Goal: Task Accomplishment & Management: Use online tool/utility

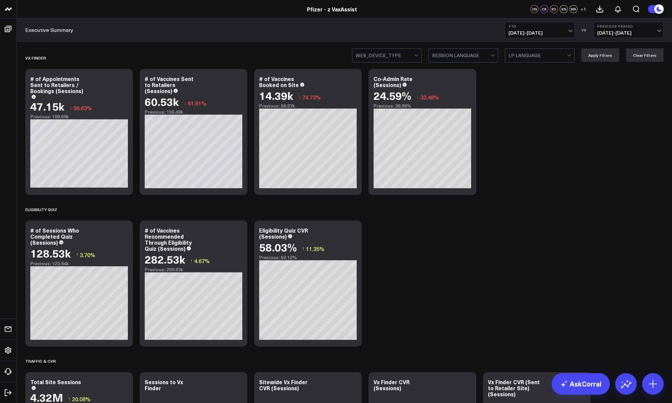
click at [539, 35] on span "[DATE] - [DATE]" at bounding box center [539, 32] width 63 height 5
click at [528, 216] on link "Custom Dates" at bounding box center [539, 215] width 69 height 13
select select "8"
select select "2025"
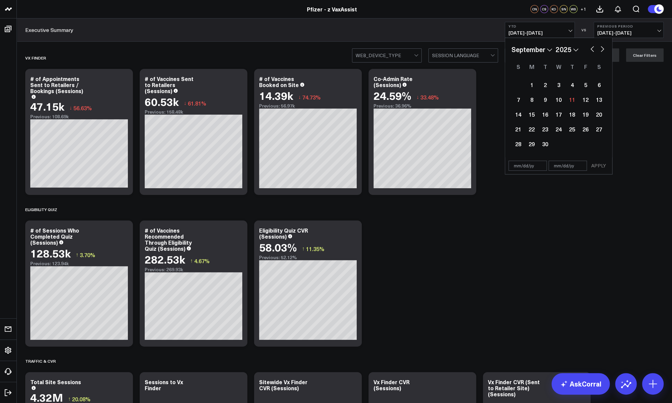
click at [590, 51] on button "button" at bounding box center [592, 48] width 7 height 8
select select "6"
select select "2025"
click at [592, 50] on button "button" at bounding box center [592, 48] width 7 height 8
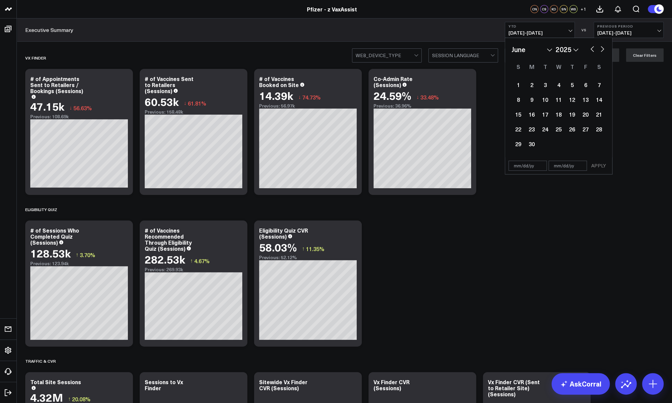
select select "3"
select select "2025"
click at [592, 50] on button "button" at bounding box center [592, 48] width 7 height 8
select select "2"
select select "2025"
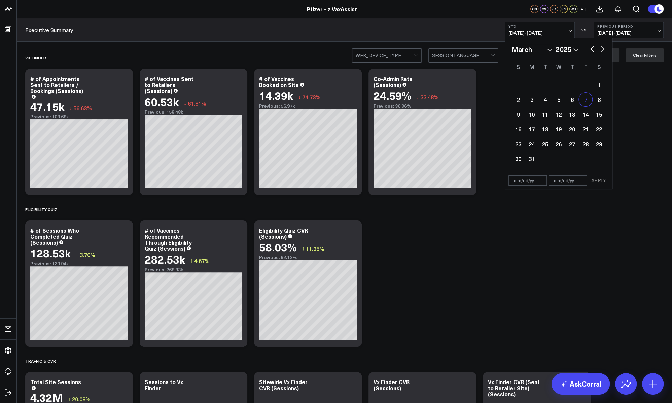
click at [582, 101] on div "7" at bounding box center [585, 99] width 13 height 13
type input "[DATE]"
select select "2"
select select "2025"
click at [600, 49] on button "button" at bounding box center [602, 48] width 7 height 8
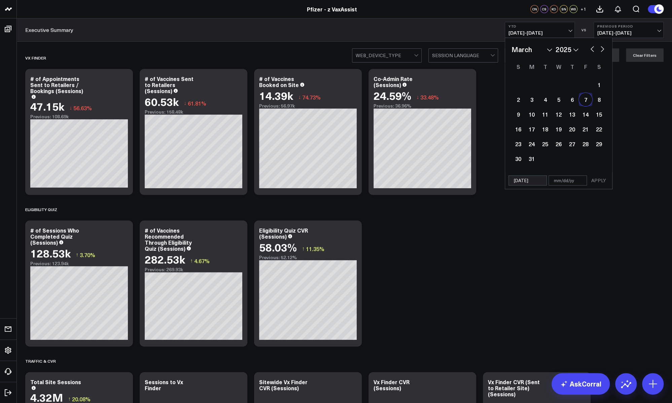
select select "4"
select select "2025"
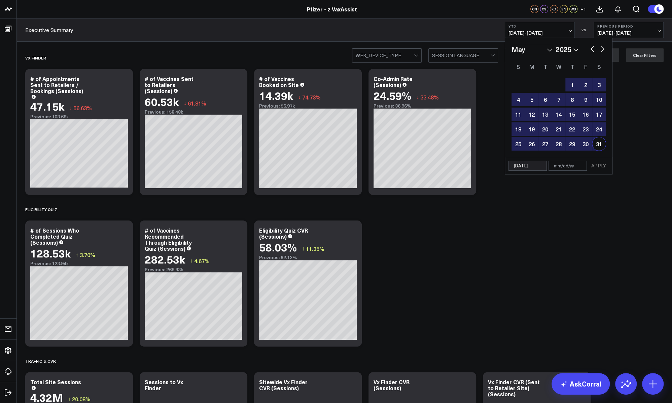
click at [598, 143] on div "31" at bounding box center [598, 143] width 13 height 13
type input "[DATE]"
select select "4"
select select "2025"
click at [603, 166] on button "APPLY" at bounding box center [599, 166] width 20 height 10
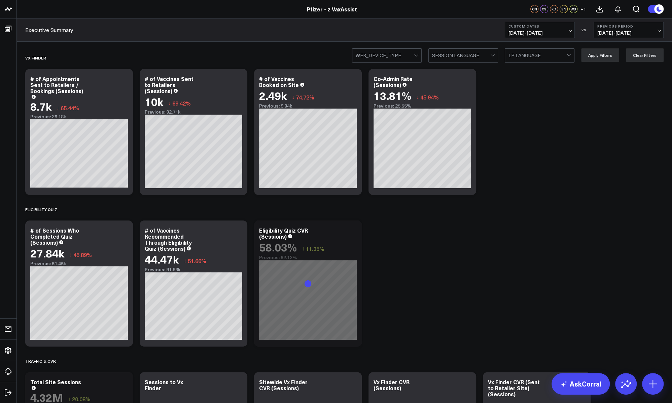
click at [657, 35] on span "[DATE] - [DATE]" at bounding box center [628, 32] width 63 height 5
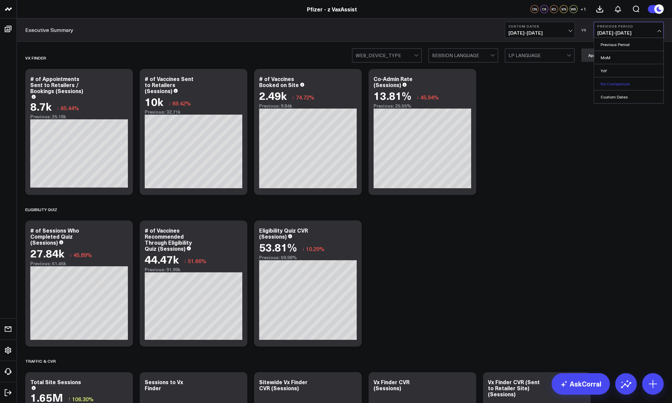
click at [619, 86] on link "No Comparison" at bounding box center [628, 83] width 69 height 13
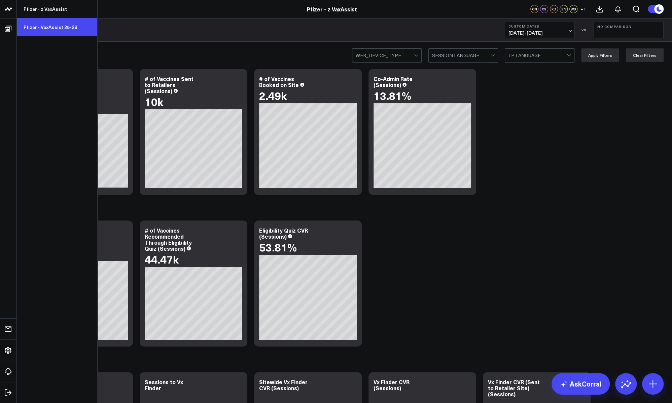
click at [58, 27] on link "Pfizer - VaxAssist 25-26" at bounding box center [57, 27] width 80 height 18
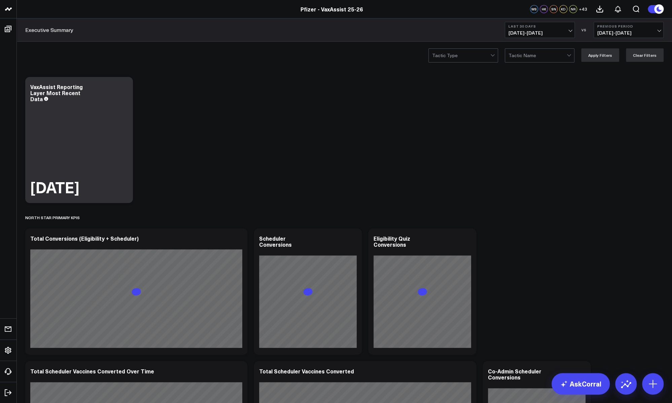
click at [541, 34] on span "[DATE] - [DATE]" at bounding box center [539, 32] width 63 height 5
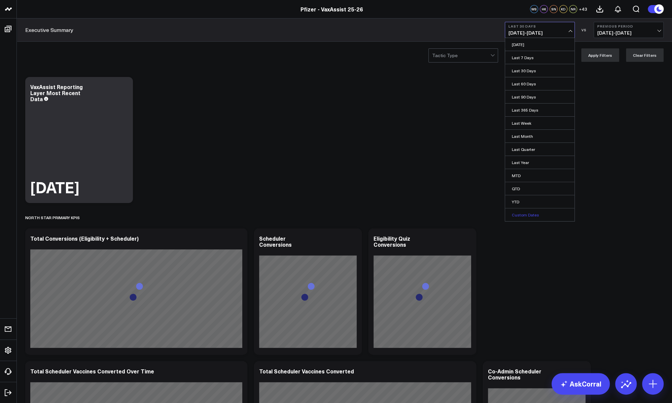
click at [528, 217] on link "Custom Dates" at bounding box center [539, 215] width 69 height 13
select select "8"
select select "2025"
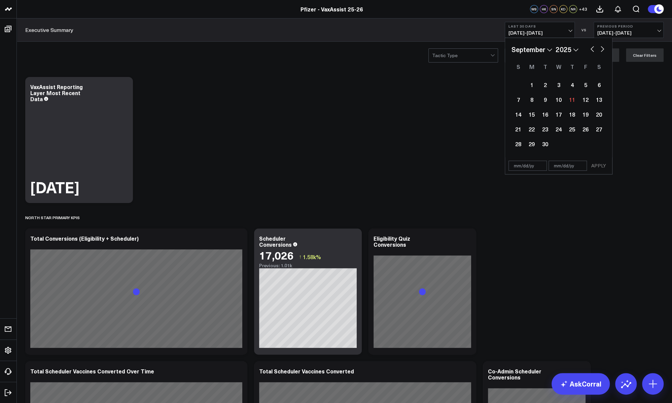
click at [590, 50] on button "button" at bounding box center [592, 48] width 7 height 8
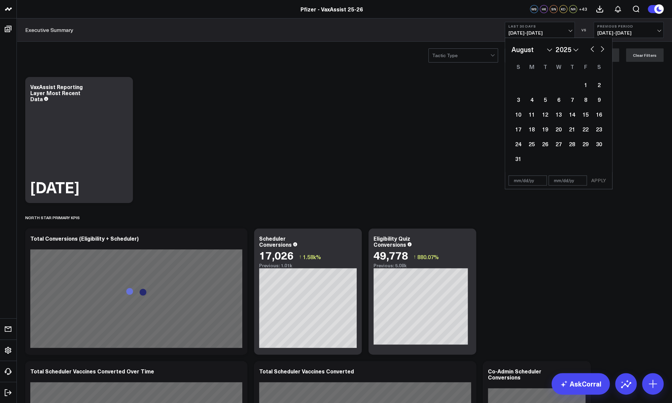
click at [590, 50] on button "button" at bounding box center [592, 48] width 7 height 8
select select "5"
select select "2025"
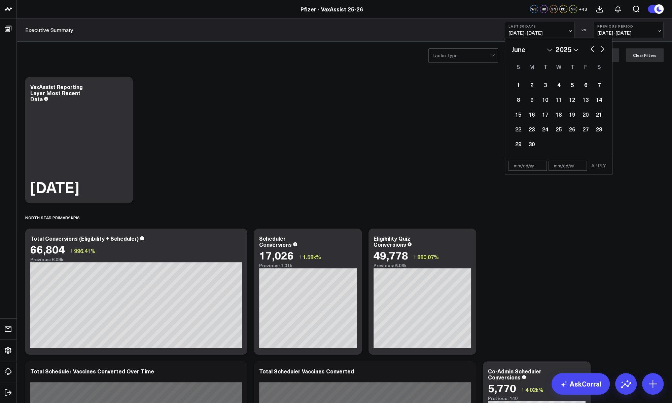
click at [590, 49] on button "button" at bounding box center [592, 48] width 7 height 8
select select "4"
select select "2025"
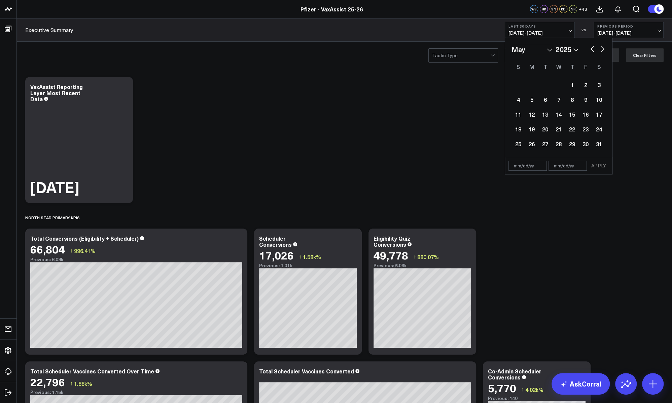
click at [591, 52] on div "January February March April May June July August September October November [D…" at bounding box center [558, 49] width 94 height 10
click at [591, 52] on button "button" at bounding box center [592, 48] width 7 height 8
select select "3"
select select "2025"
click at [591, 51] on button "button" at bounding box center [592, 48] width 7 height 8
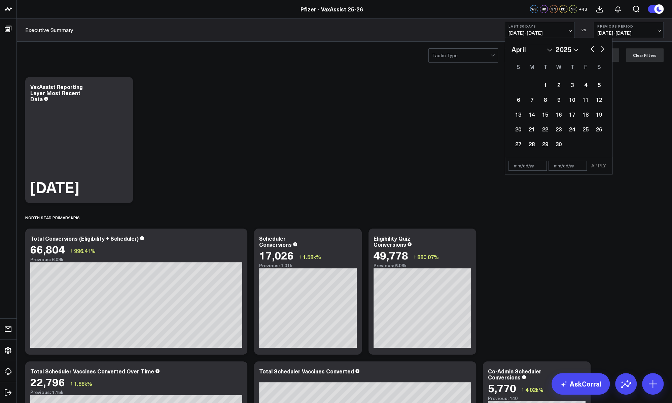
select select "2"
select select "2025"
click at [583, 101] on div "7" at bounding box center [585, 99] width 13 height 13
type input "[DATE]"
select select "2"
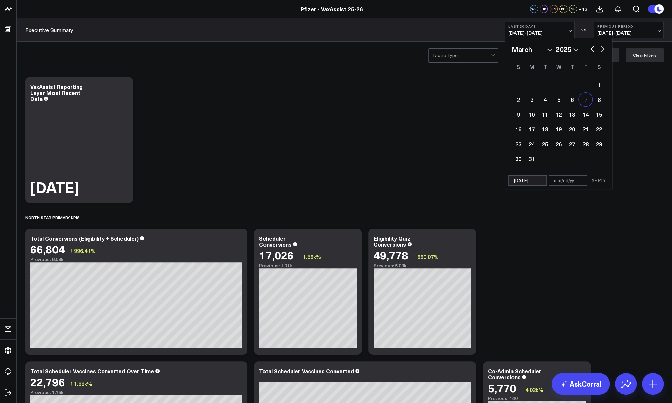
select select "2025"
click at [600, 50] on button "button" at bounding box center [602, 48] width 7 height 8
select select "3"
select select "2025"
click at [600, 50] on button "button" at bounding box center [602, 48] width 7 height 8
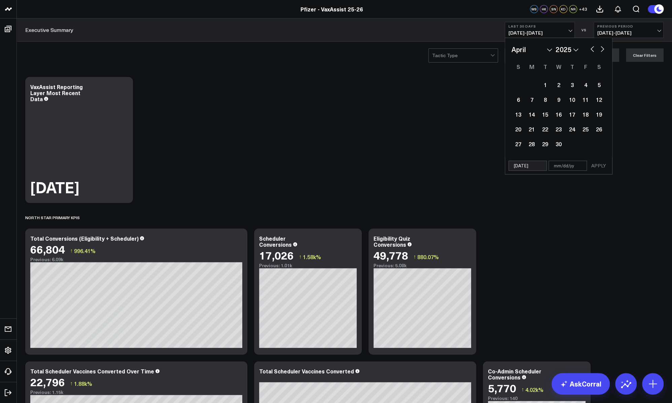
select select "4"
select select "2025"
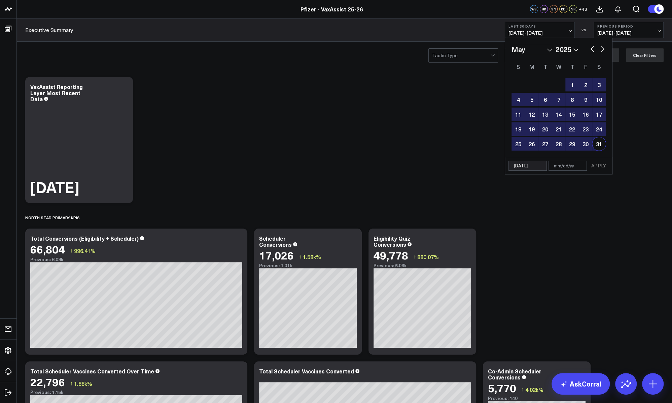
click at [598, 143] on div "31" at bounding box center [598, 143] width 13 height 13
type input "[DATE]"
select select "4"
select select "2025"
click at [609, 166] on div "[DATE] [DATE] APPLY" at bounding box center [559, 165] width 108 height 17
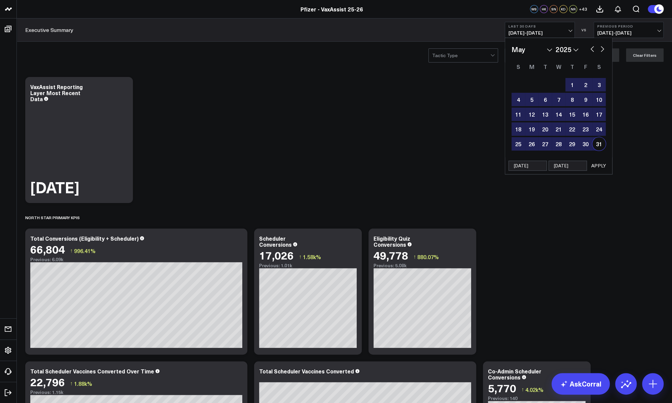
select select "4"
select select "2025"
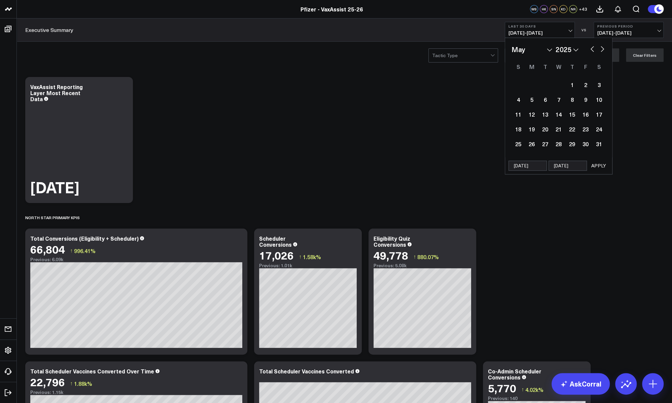
click at [600, 164] on button "APPLY" at bounding box center [599, 166] width 20 height 10
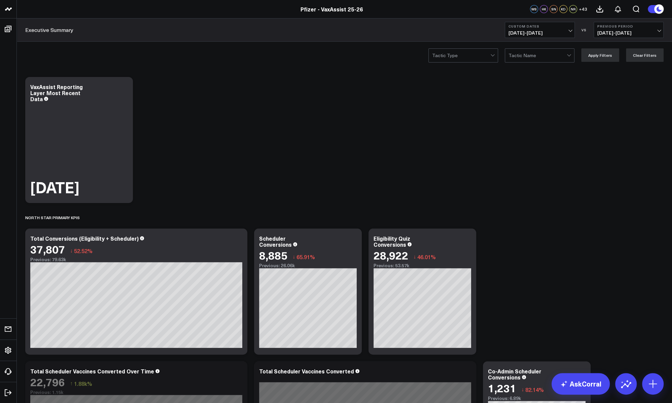
click at [614, 32] on span "[DATE] - [DATE]" at bounding box center [628, 32] width 63 height 5
click at [611, 86] on link "No Comparison" at bounding box center [628, 83] width 69 height 13
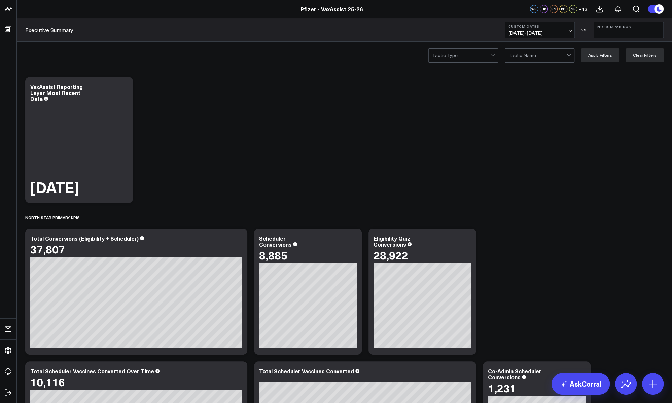
click at [550, 52] on div at bounding box center [537, 55] width 58 height 13
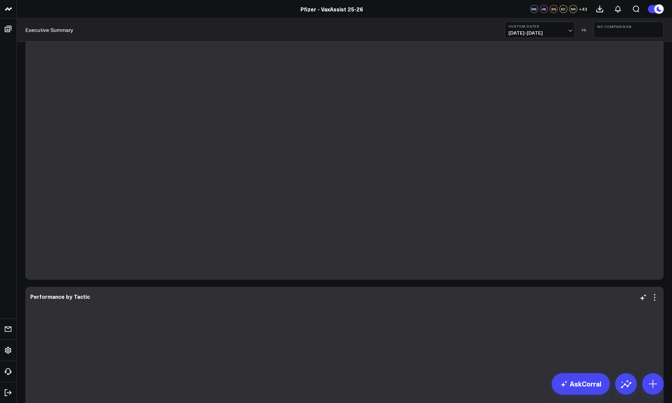
scroll to position [1682, 0]
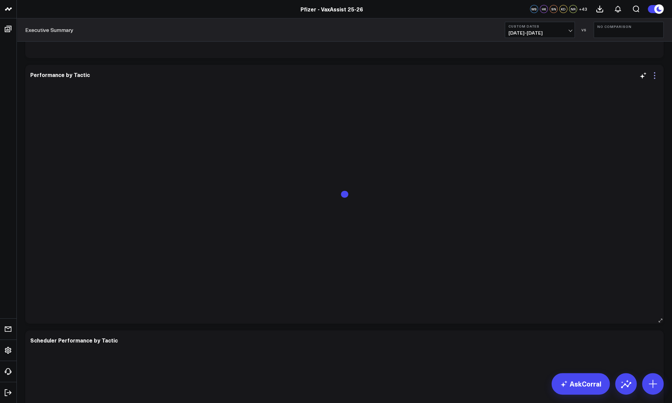
click at [654, 78] on icon at bounding box center [654, 78] width 1 height 1
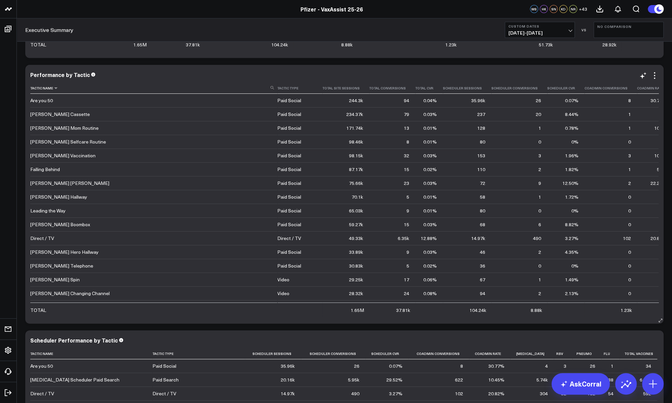
scroll to position [1548, 0]
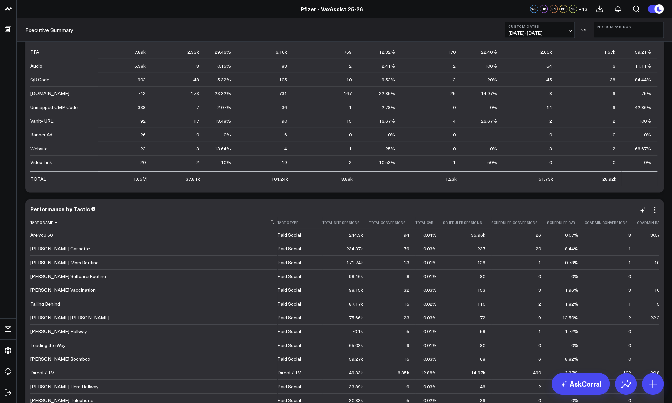
click at [54, 223] on icon at bounding box center [55, 223] width 5 height 4
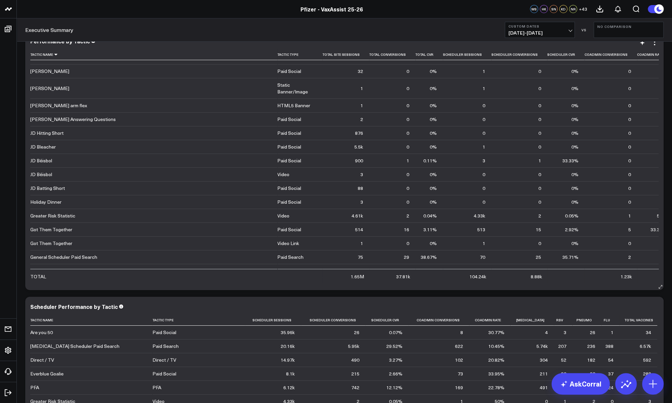
scroll to position [1649, 0]
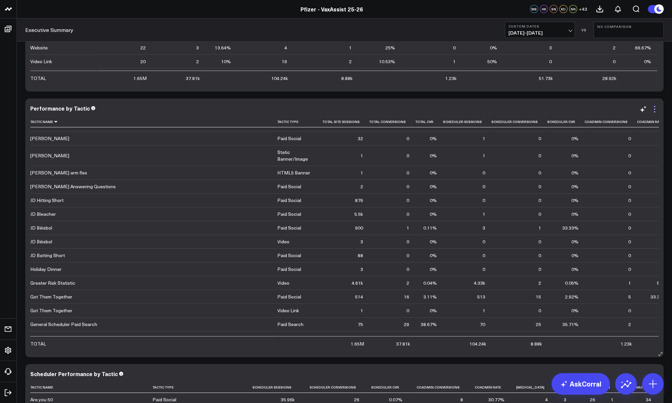
click at [656, 111] on icon at bounding box center [654, 109] width 8 height 8
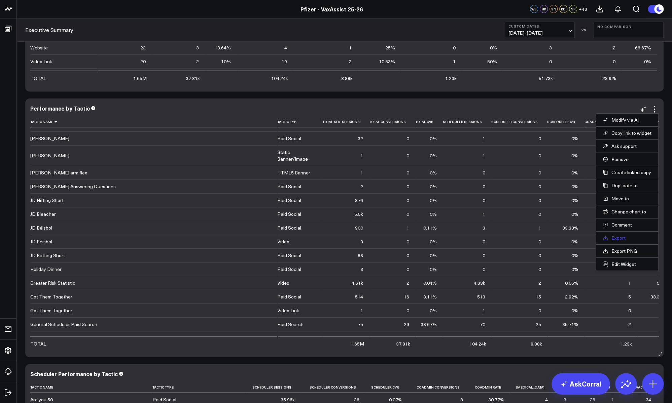
click at [620, 239] on link "Export" at bounding box center [627, 238] width 49 height 6
